Goal: Task Accomplishment & Management: Manage account settings

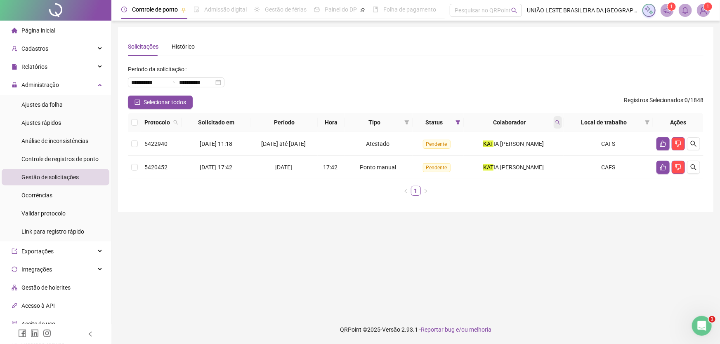
click at [559, 121] on icon "search" at bounding box center [557, 122] width 5 height 5
click at [512, 153] on span "Buscar" at bounding box center [508, 155] width 18 height 9
click at [560, 120] on icon "search" at bounding box center [557, 122] width 5 height 5
click at [514, 155] on span "Buscar" at bounding box center [508, 155] width 18 height 9
click at [560, 121] on icon "search" at bounding box center [557, 122] width 5 height 5
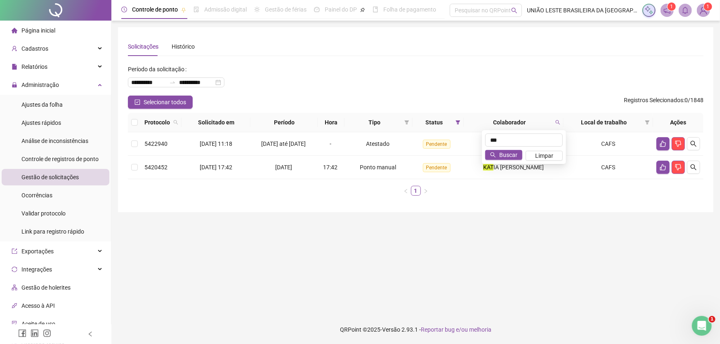
click at [526, 148] on div "*** Buscar Limpar" at bounding box center [524, 147] width 84 height 34
click at [504, 156] on span "Buscar" at bounding box center [508, 155] width 18 height 9
click at [504, 156] on td "KAT IA [PERSON_NAME]" at bounding box center [514, 144] width 100 height 24
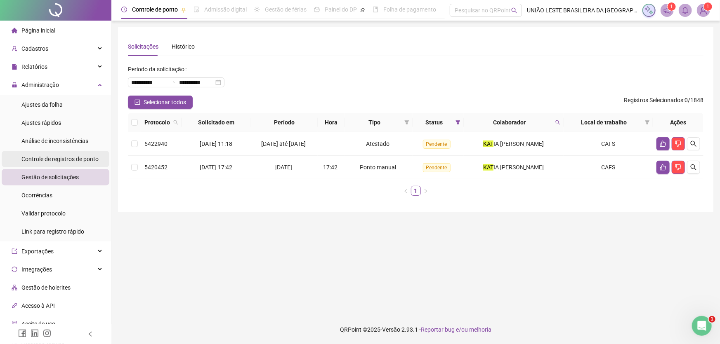
click at [64, 154] on div "Controle de registros de ponto" at bounding box center [59, 159] width 77 height 16
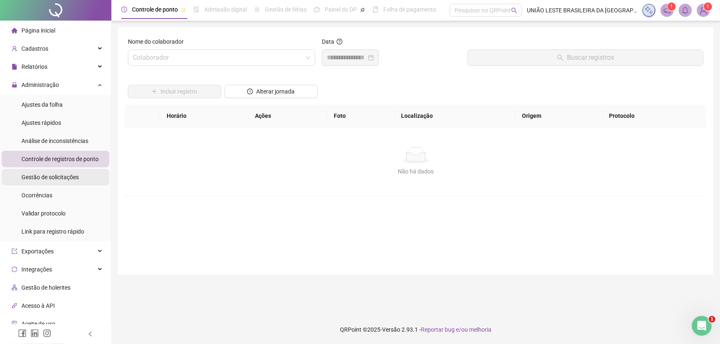
click at [47, 177] on span "Gestão de solicitações" at bounding box center [49, 177] width 57 height 7
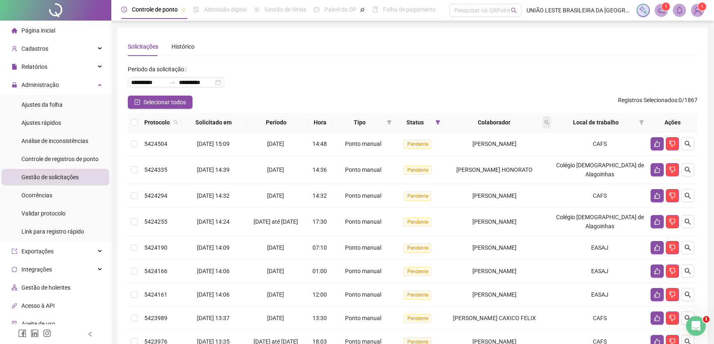
click at [551, 119] on span at bounding box center [547, 122] width 8 height 12
type input "***"
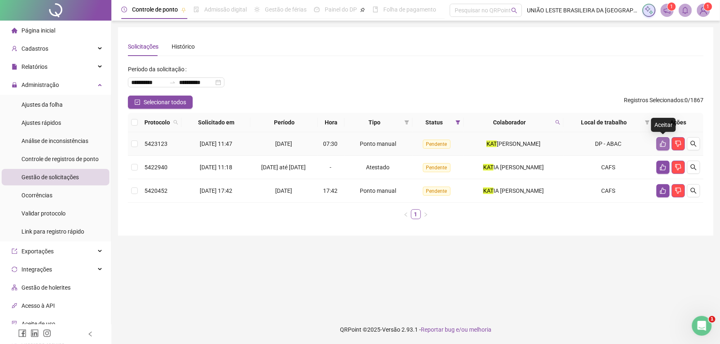
click at [664, 144] on icon "like" at bounding box center [662, 144] width 7 height 7
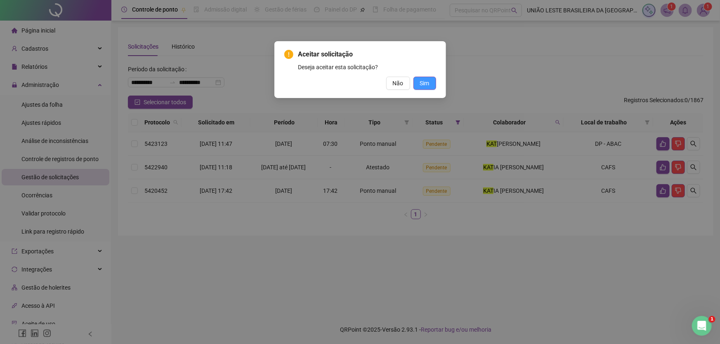
click at [431, 86] on button "Sim" at bounding box center [424, 83] width 23 height 13
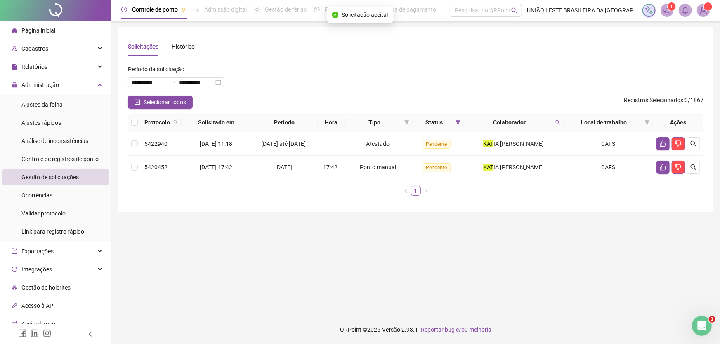
click at [32, 31] on span "Página inicial" at bounding box center [38, 30] width 34 height 7
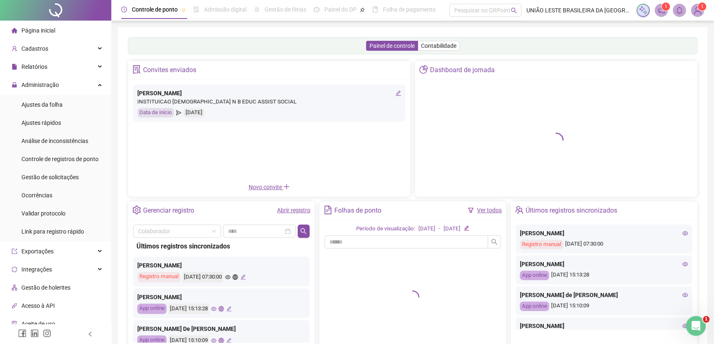
click at [345, 17] on div "Painel do DP" at bounding box center [339, 9] width 51 height 19
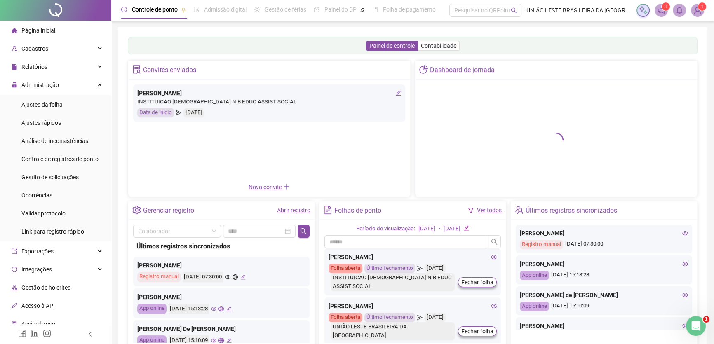
click at [348, 11] on span "Painel do DP" at bounding box center [341, 9] width 32 height 7
click at [363, 9] on icon "pushpin" at bounding box center [362, 9] width 5 height 5
click at [363, 9] on icon "pushpin" at bounding box center [363, 10] width 6 height 6
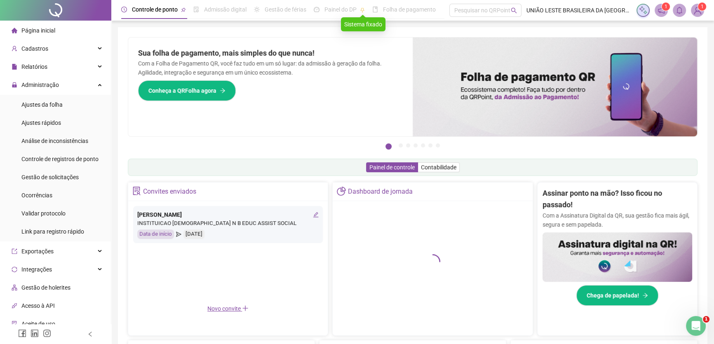
click at [363, 11] on icon "pushpin" at bounding box center [362, 9] width 7 height 7
click at [311, 26] on div "Controle de ponto Admissão digital Gestão de férias Painel do DP Folha de pagam…" at bounding box center [412, 268] width 603 height 537
click at [165, 11] on span "Controle de ponto" at bounding box center [155, 9] width 46 height 7
click at [199, 10] on icon "file-done" at bounding box center [196, 10] width 6 height 6
click at [572, 13] on span "UNIÃO LESTE BRASILEIRA DA [GEOGRAPHIC_DATA]" at bounding box center [579, 10] width 105 height 9
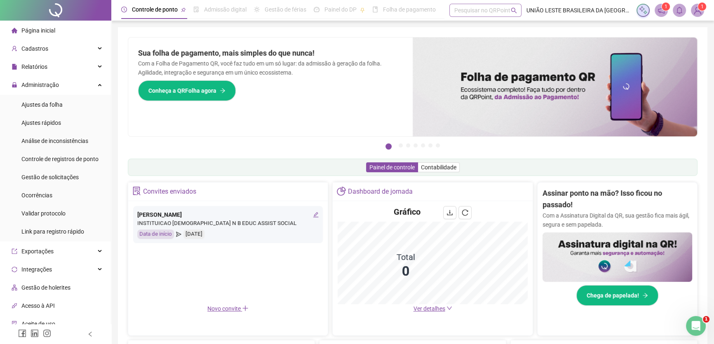
click at [492, 9] on div "Pesquisar no QRPoint" at bounding box center [486, 10] width 72 height 13
click at [414, 8] on span "Folha de pagamento" at bounding box center [409, 9] width 53 height 7
